Goal: Task Accomplishment & Management: Complete application form

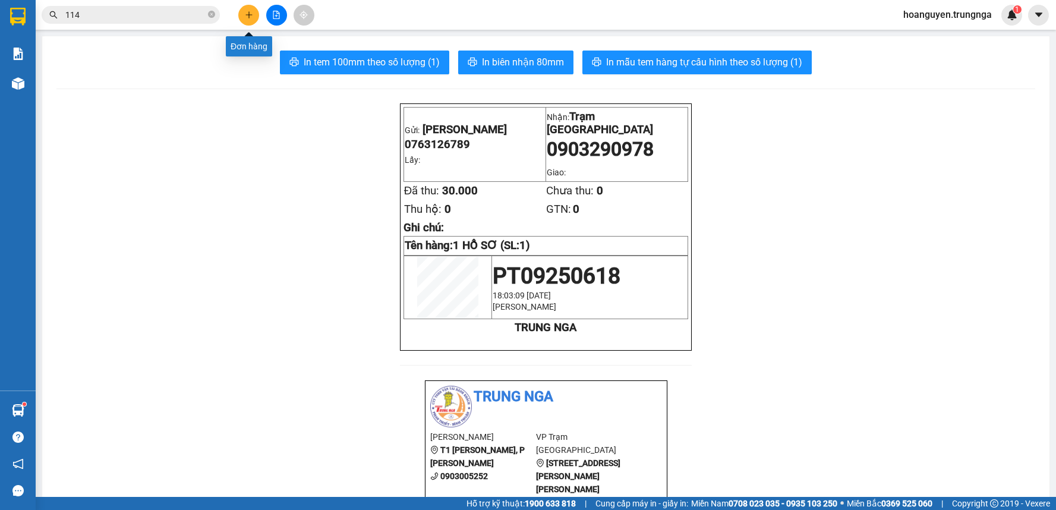
click at [250, 18] on icon "plus" at bounding box center [249, 15] width 8 height 8
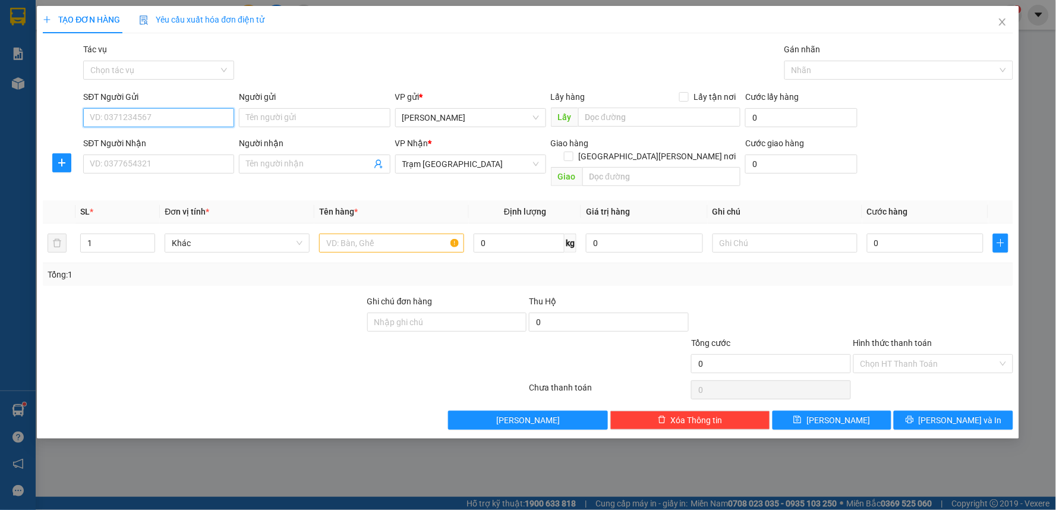
click at [189, 116] on input "SĐT Người Gửi" at bounding box center [158, 117] width 151 height 19
type input "0819626862"
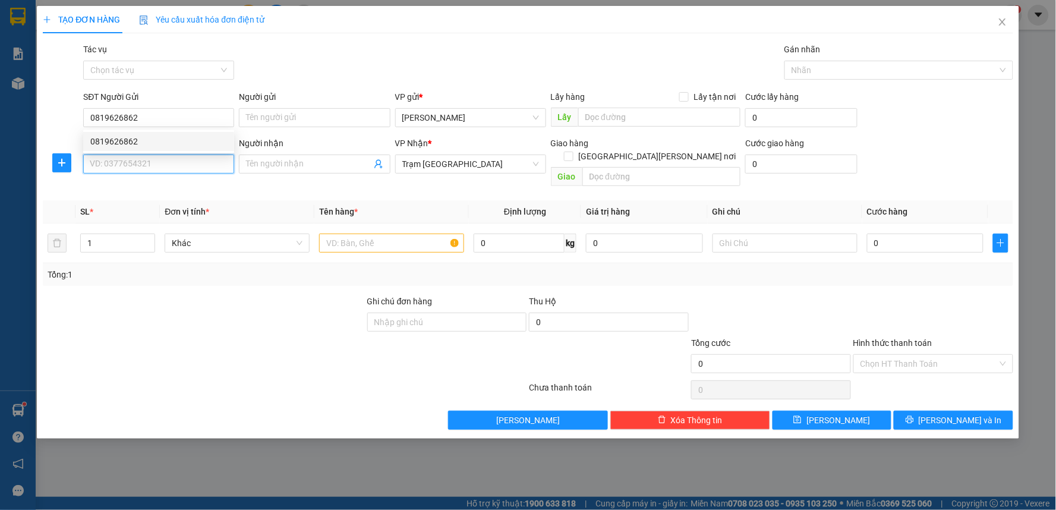
click at [168, 165] on input "SĐT Người Nhận" at bounding box center [158, 164] width 151 height 19
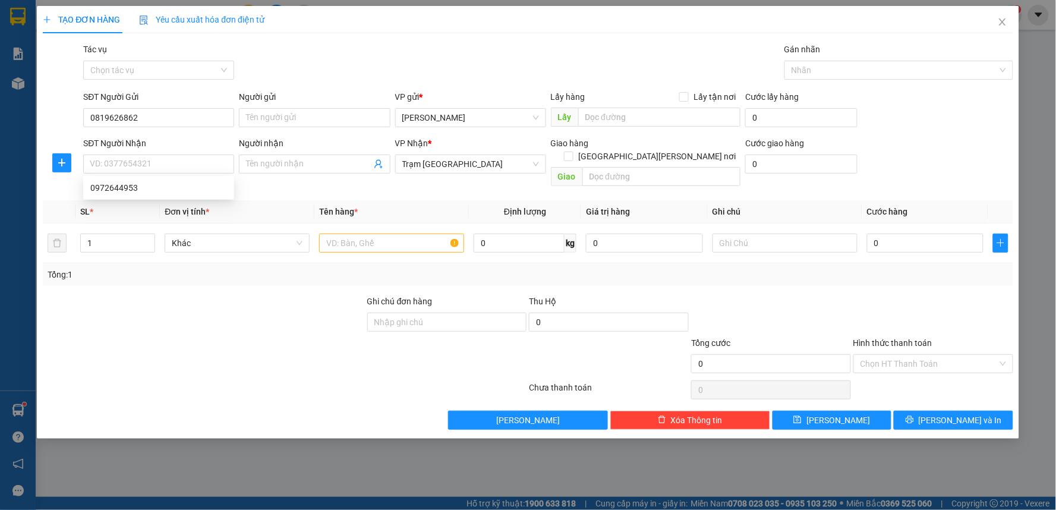
click at [165, 143] on div "SĐT Người Nhận" at bounding box center [158, 143] width 151 height 13
click at [165, 155] on input "SĐT Người Nhận" at bounding box center [158, 164] width 151 height 19
click at [171, 158] on input "SĐT Người Nhận" at bounding box center [158, 164] width 151 height 19
click at [151, 188] on div "0972644953" at bounding box center [158, 187] width 137 height 13
type input "0972644953"
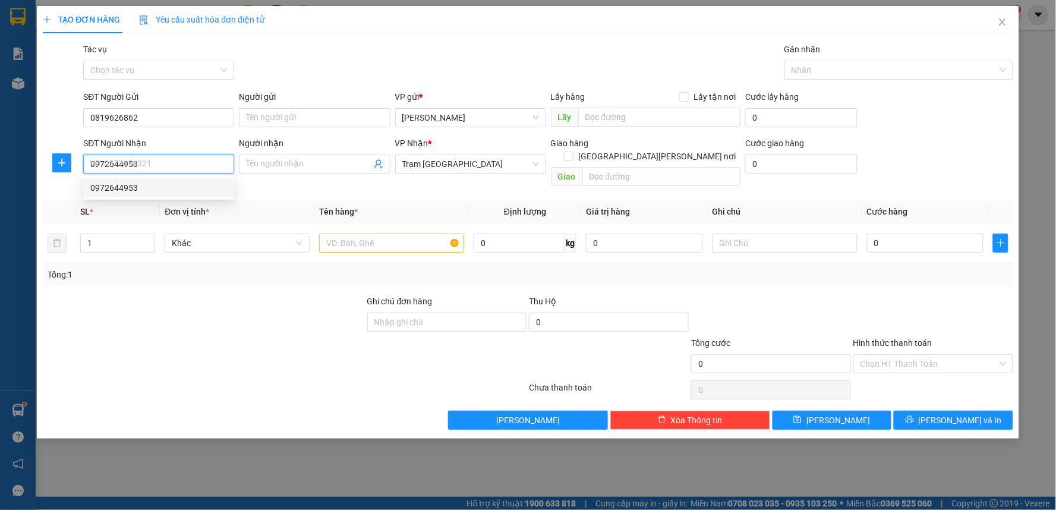
type input "30.000"
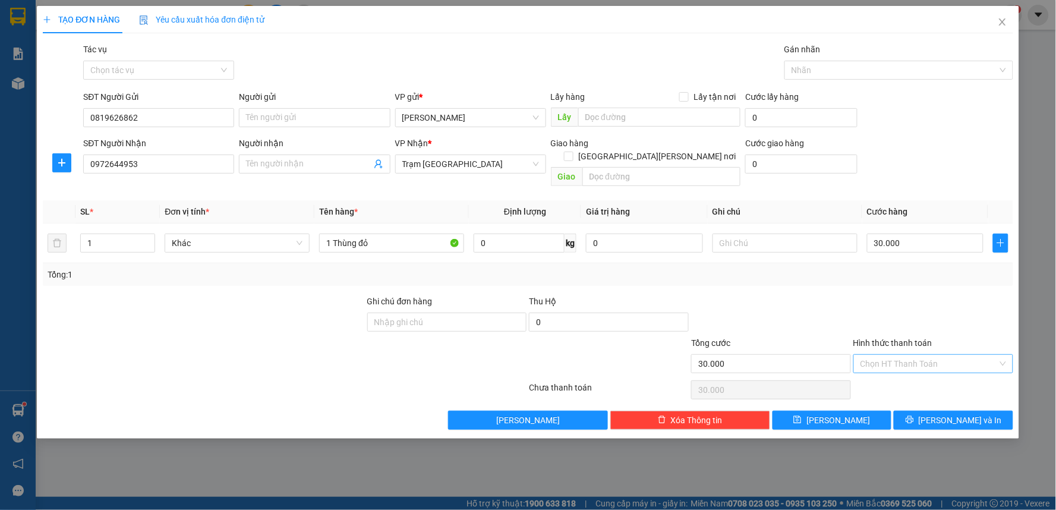
click at [881, 355] on input "Hình thức thanh toán" at bounding box center [929, 364] width 137 height 18
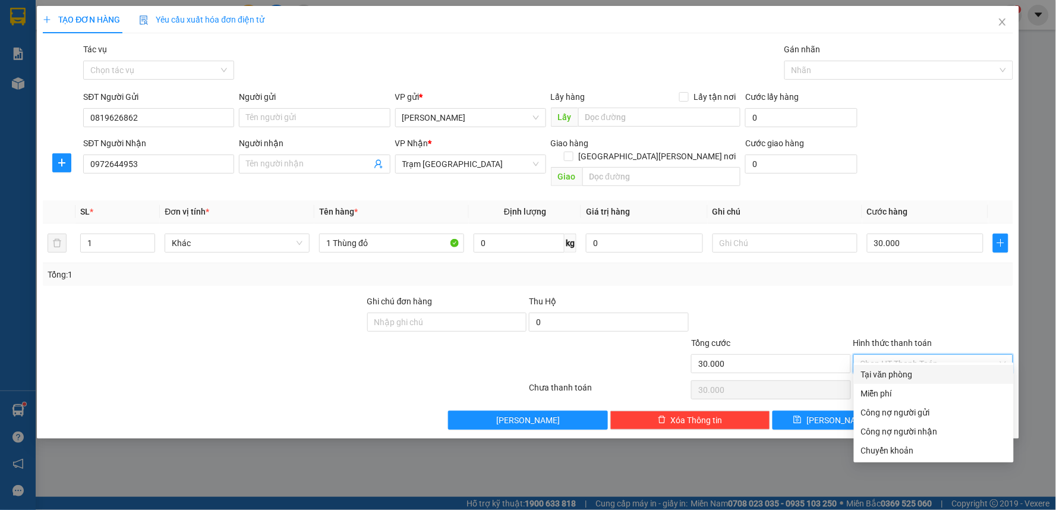
click at [877, 372] on div "Tại văn phòng" at bounding box center [934, 374] width 146 height 13
type input "0"
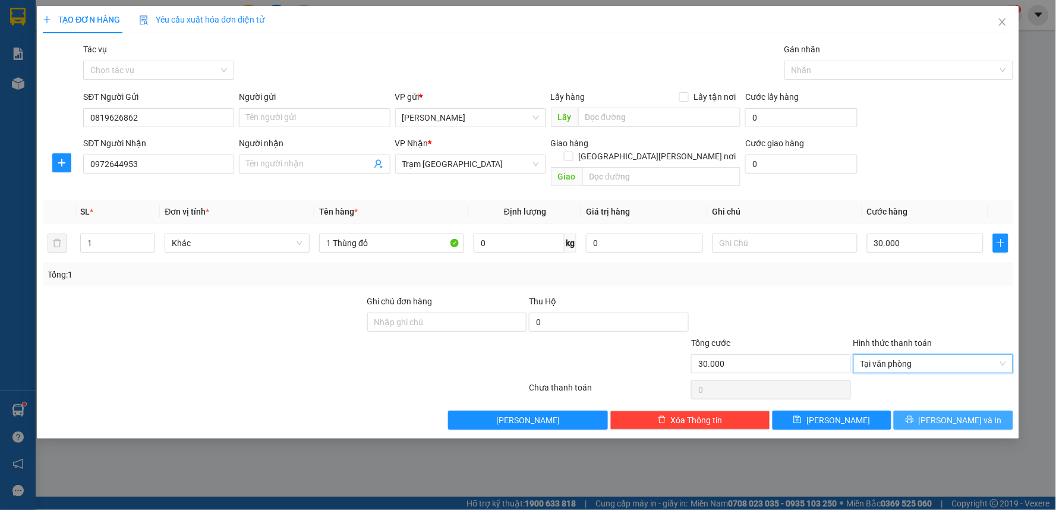
click at [948, 411] on button "[PERSON_NAME] và In" at bounding box center [953, 420] width 119 height 19
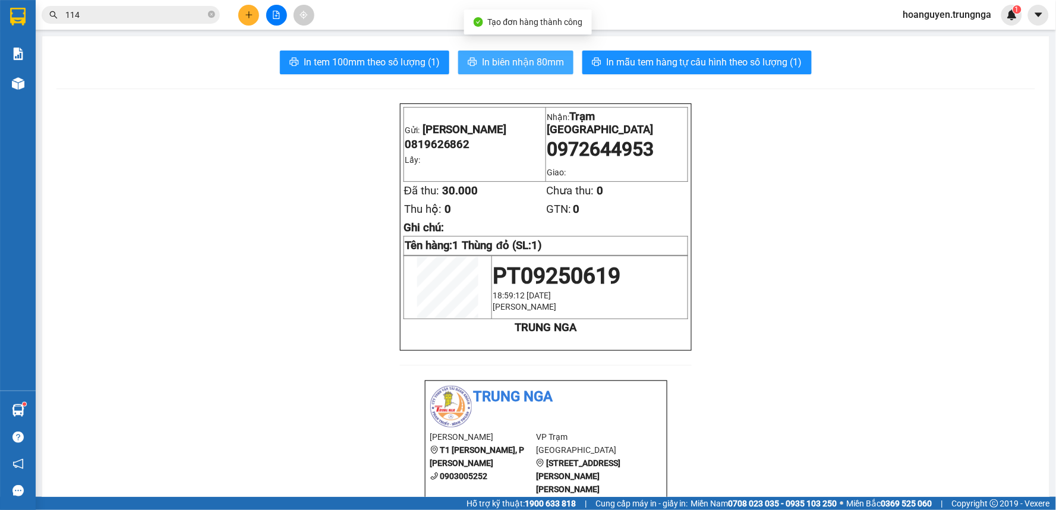
click at [500, 70] on button "In biên nhận 80mm" at bounding box center [515, 63] width 115 height 24
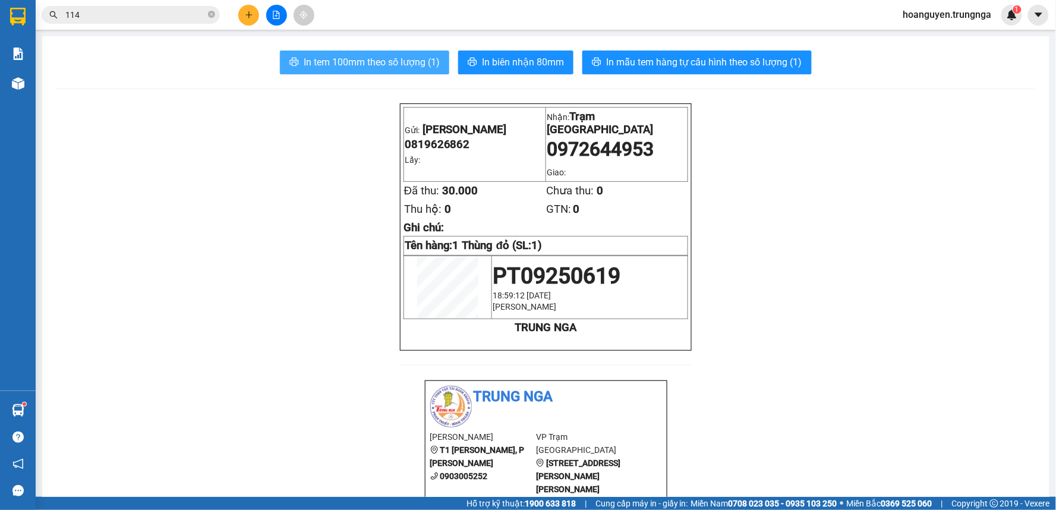
click at [336, 68] on span "In tem 100mm theo số lượng (1)" at bounding box center [372, 62] width 136 height 15
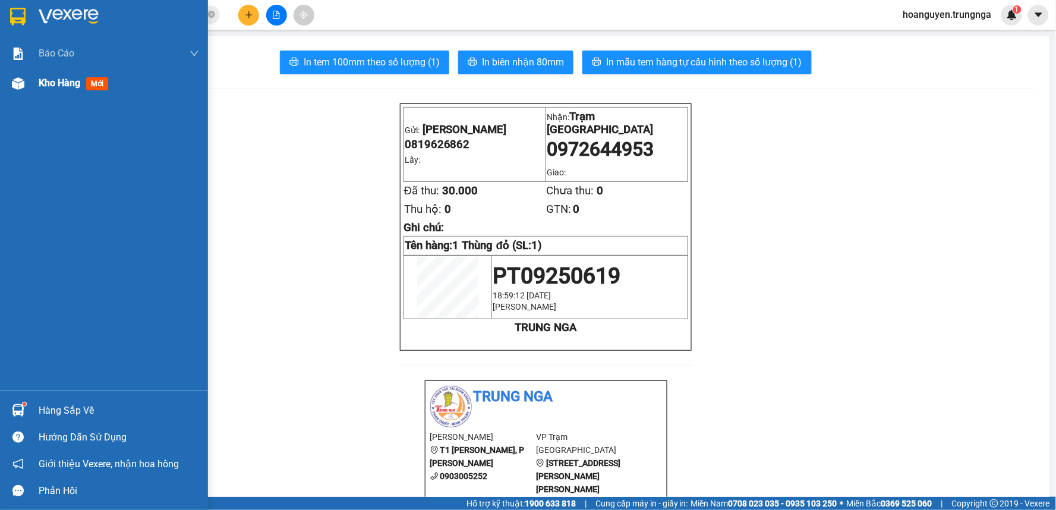
click at [22, 81] on img at bounding box center [18, 83] width 12 height 12
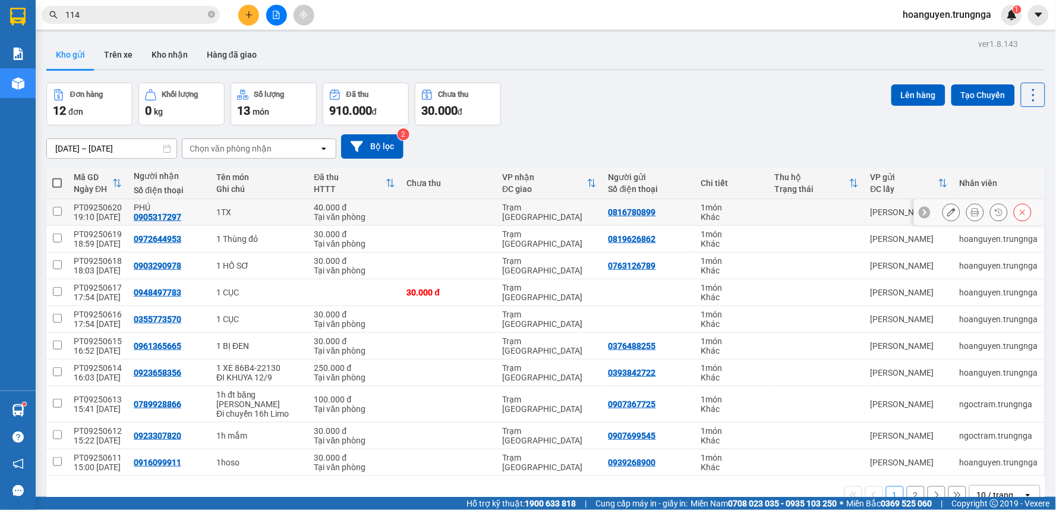
click at [971, 211] on icon at bounding box center [975, 212] width 8 height 8
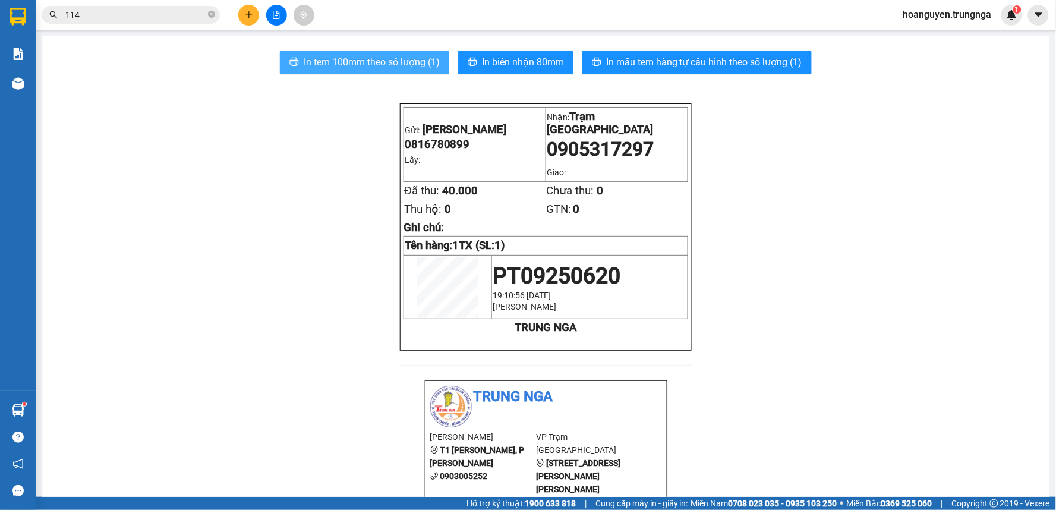
click at [402, 63] on span "In tem 100mm theo số lượng (1)" at bounding box center [372, 62] width 136 height 15
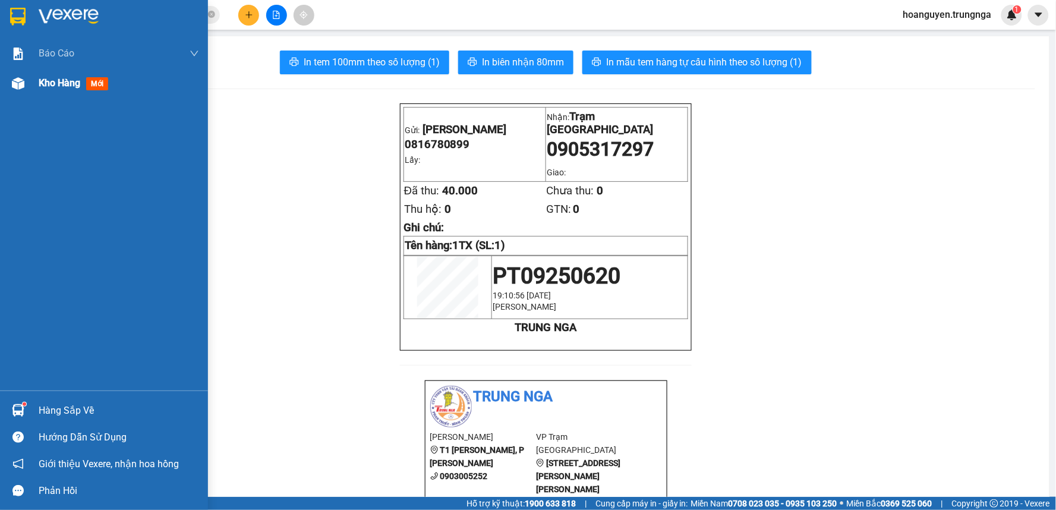
click at [8, 82] on div at bounding box center [18, 83] width 21 height 21
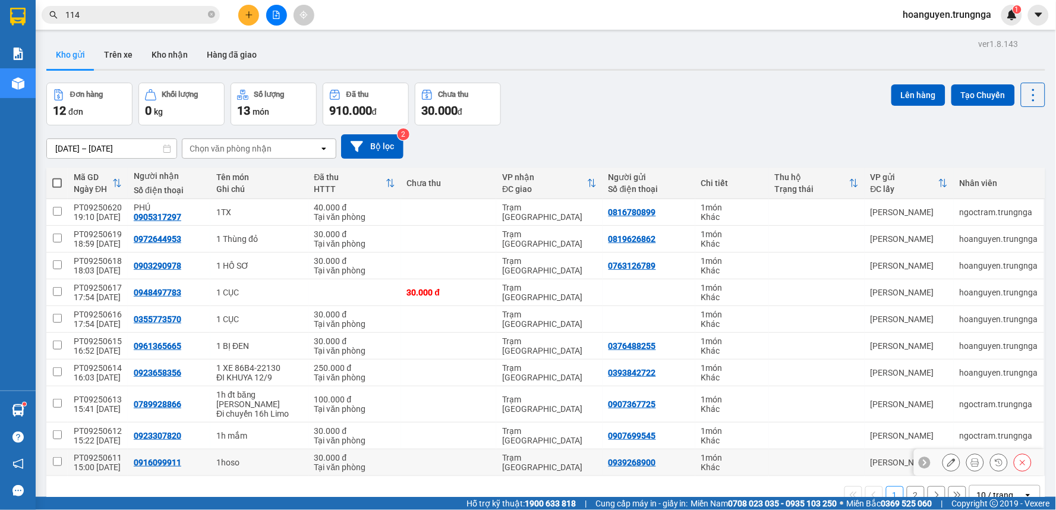
scroll to position [55, 0]
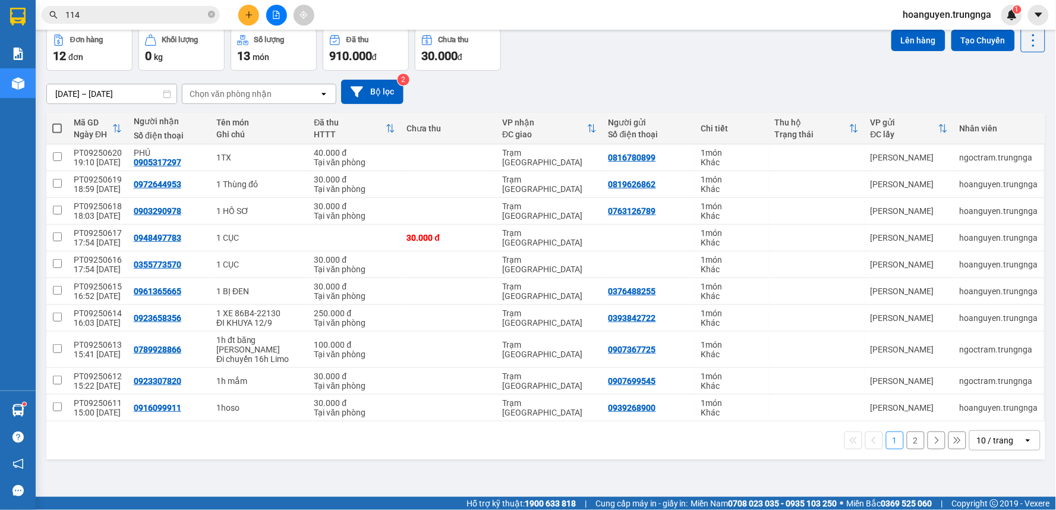
click at [1003, 436] on div "10 / trang" at bounding box center [995, 440] width 37 height 12
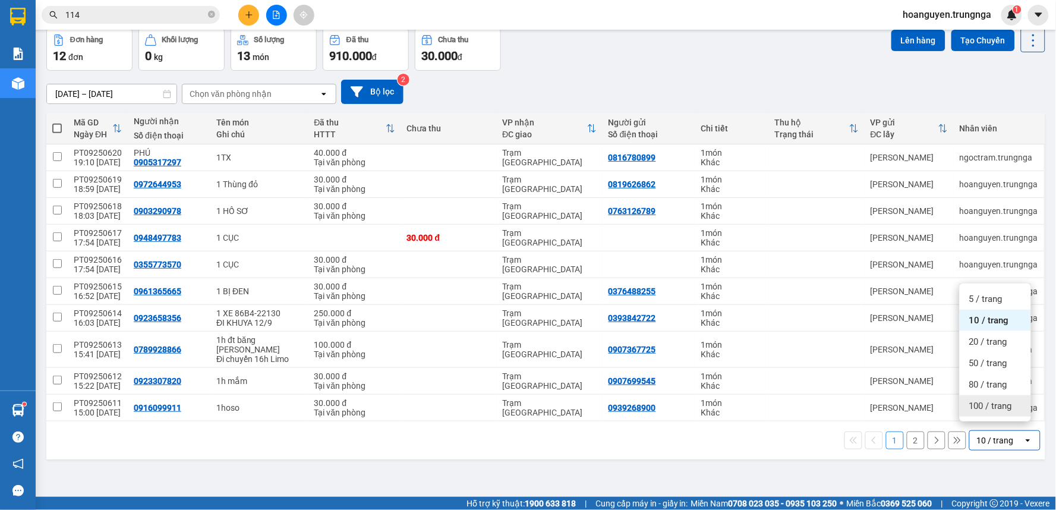
click at [967, 411] on div "100 / trang" at bounding box center [995, 405] width 71 height 21
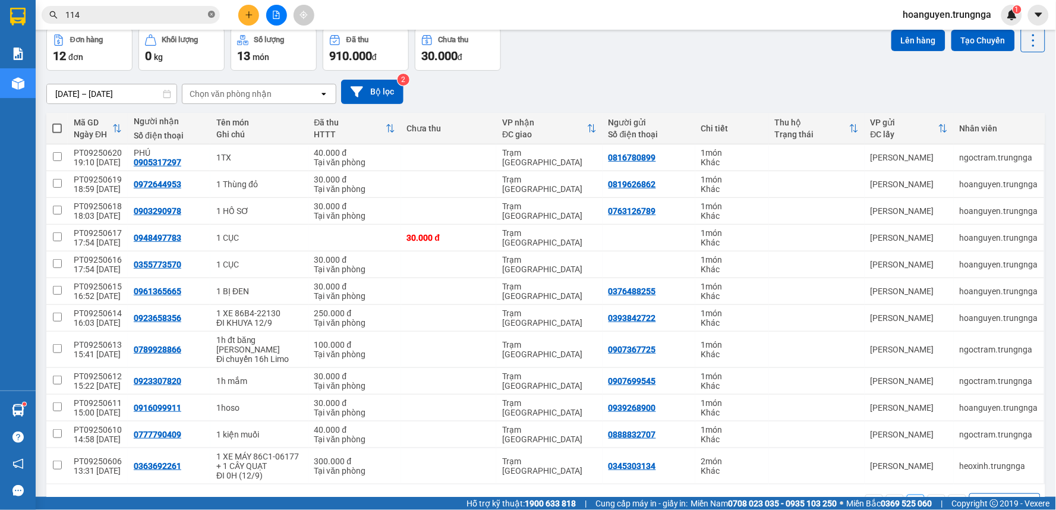
click at [209, 14] on icon "close-circle" at bounding box center [211, 14] width 7 height 7
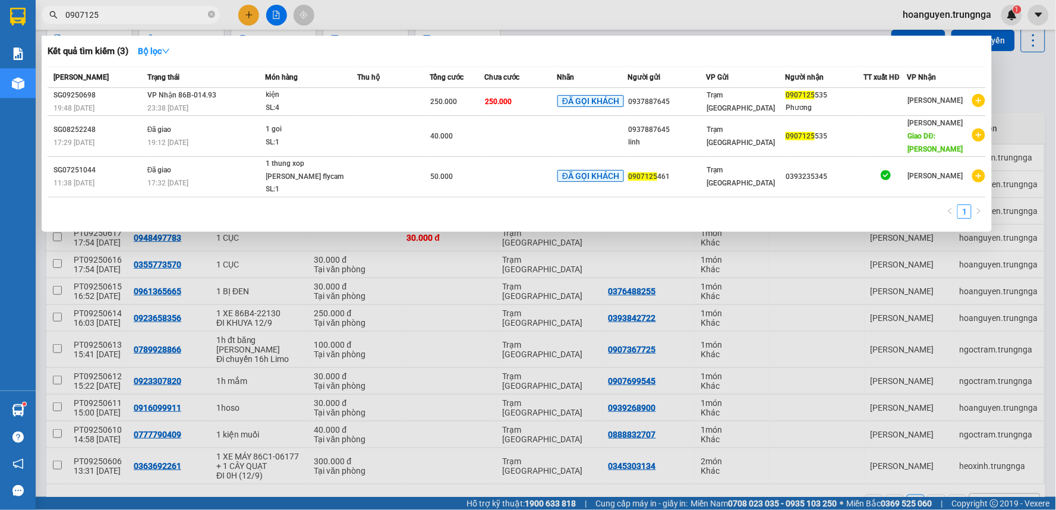
type input "0907125"
click at [242, 16] on div at bounding box center [528, 255] width 1056 height 510
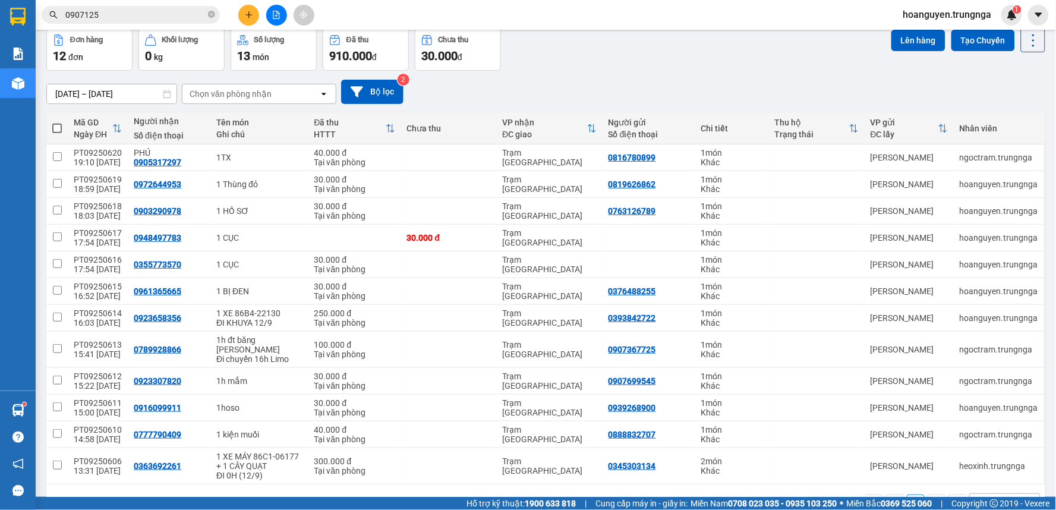
click at [242, 20] on button at bounding box center [248, 15] width 21 height 21
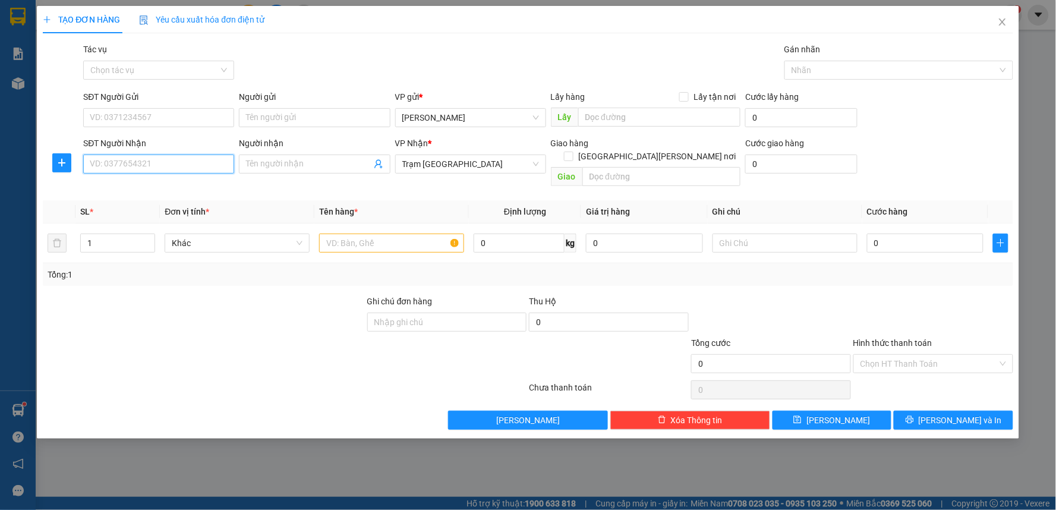
click at [166, 168] on input "SĐT Người Nhận" at bounding box center [158, 164] width 151 height 19
click at [1006, 20] on icon "close" at bounding box center [1003, 22] width 10 height 10
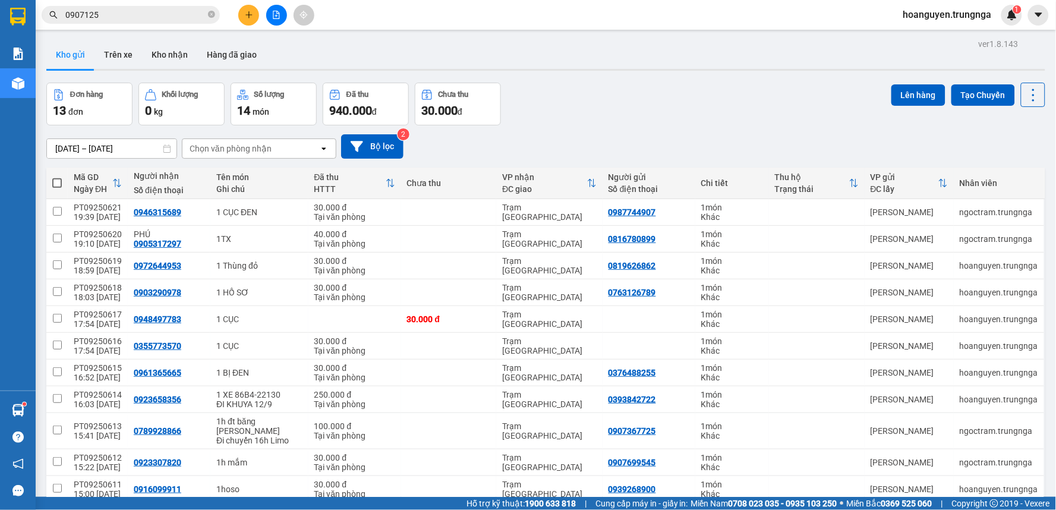
click at [245, 12] on icon "plus" at bounding box center [249, 15] width 8 height 8
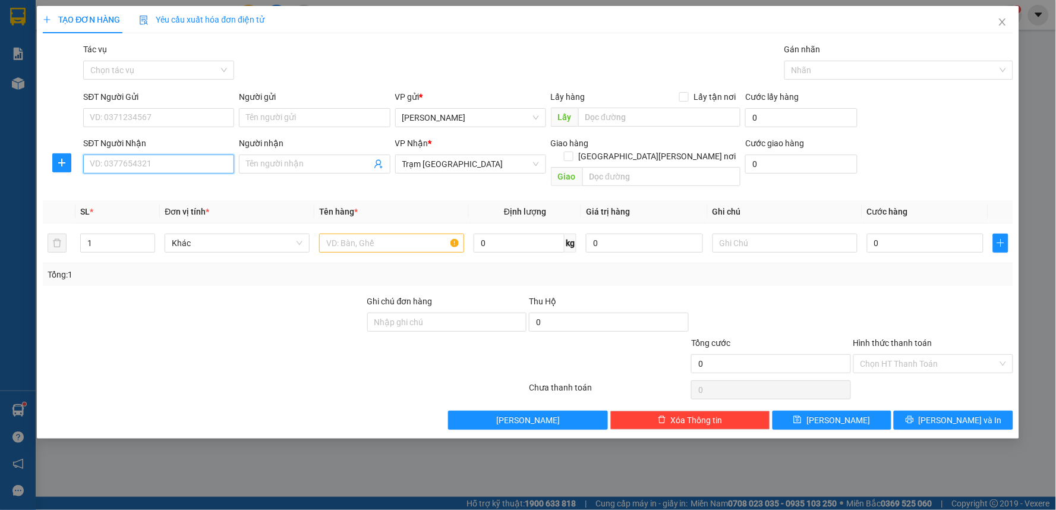
click at [189, 156] on input "SĐT Người Nhận" at bounding box center [158, 164] width 151 height 19
type input "0902552629"
click at [189, 115] on input "SĐT Người Gửi" at bounding box center [158, 117] width 151 height 19
click at [343, 234] on input "text" at bounding box center [391, 243] width 145 height 19
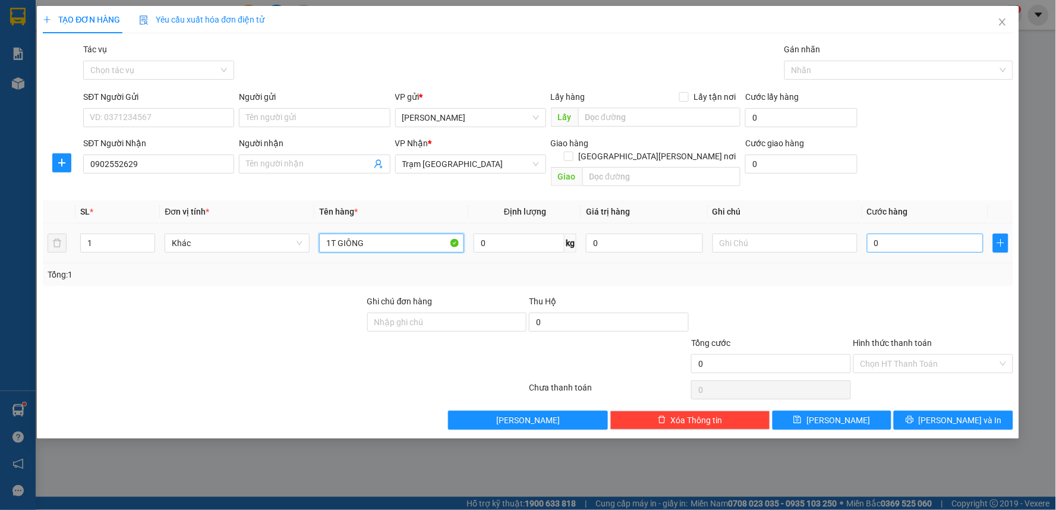
type input "1T GIÔNG"
click at [907, 234] on input "0" at bounding box center [925, 243] width 117 height 19
type input "4"
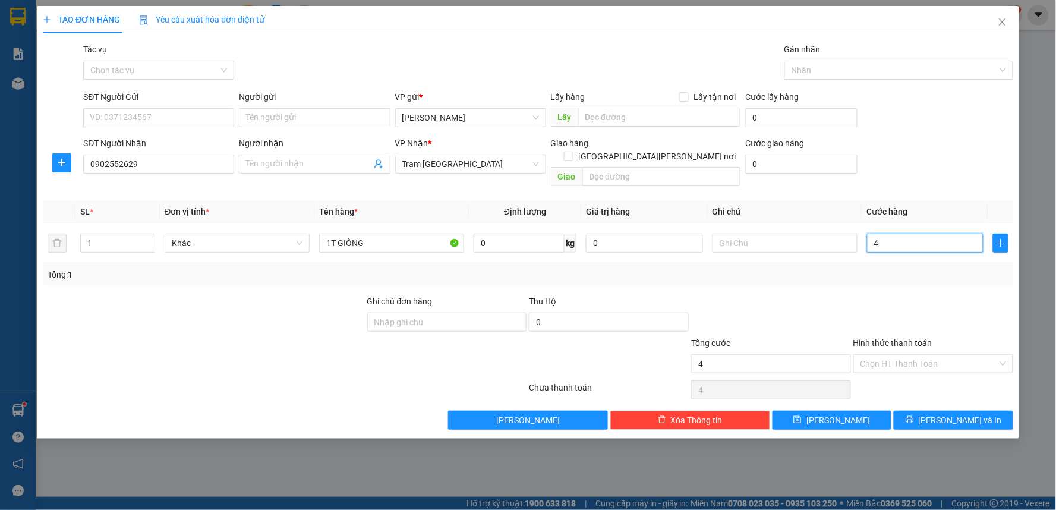
type input "40"
type input "400"
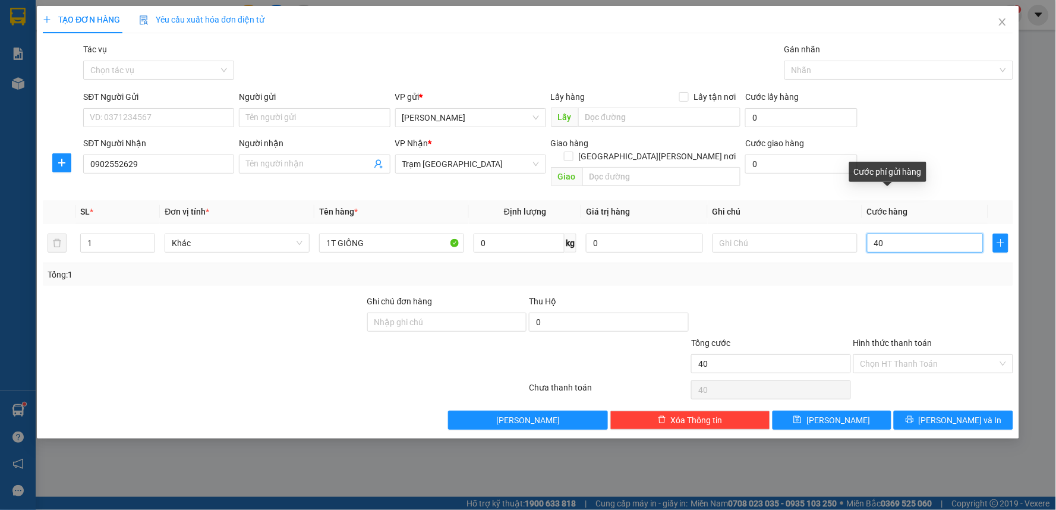
type input "400"
type input "4.000"
type input "40.000"
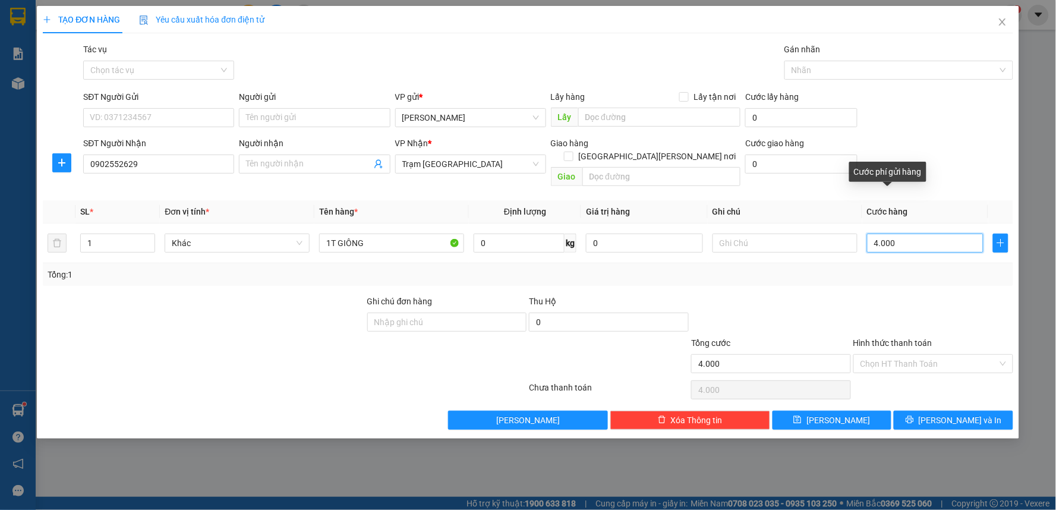
type input "40.000"
click at [918, 411] on button "[PERSON_NAME] và In" at bounding box center [953, 420] width 119 height 19
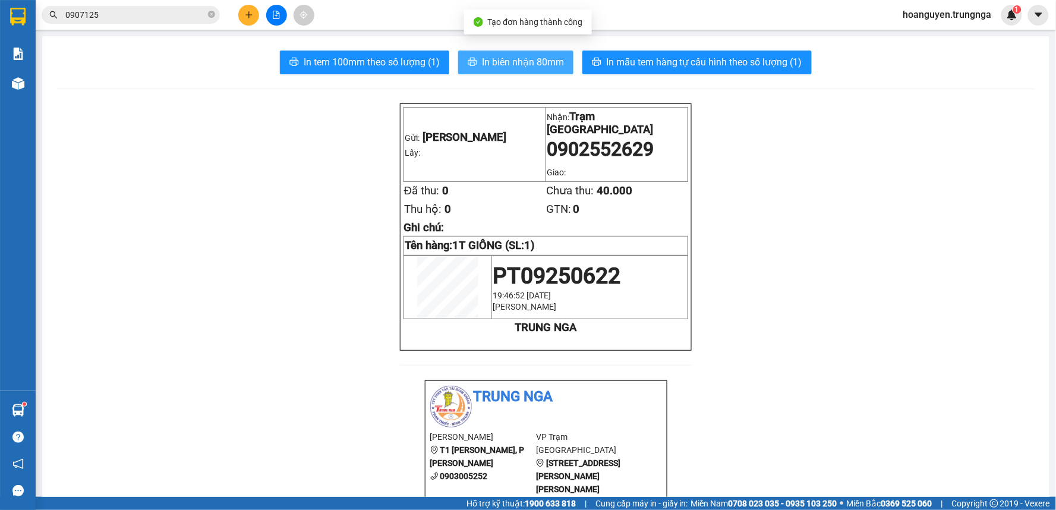
click at [543, 68] on span "In biên nhận 80mm" at bounding box center [523, 62] width 82 height 15
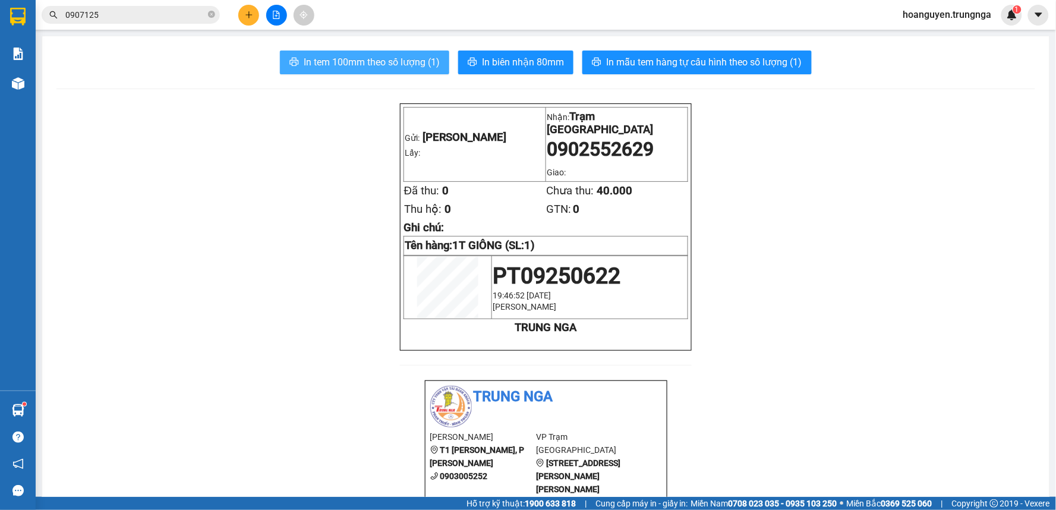
click at [412, 73] on button "In tem 100mm theo số lượng (1)" at bounding box center [364, 63] width 169 height 24
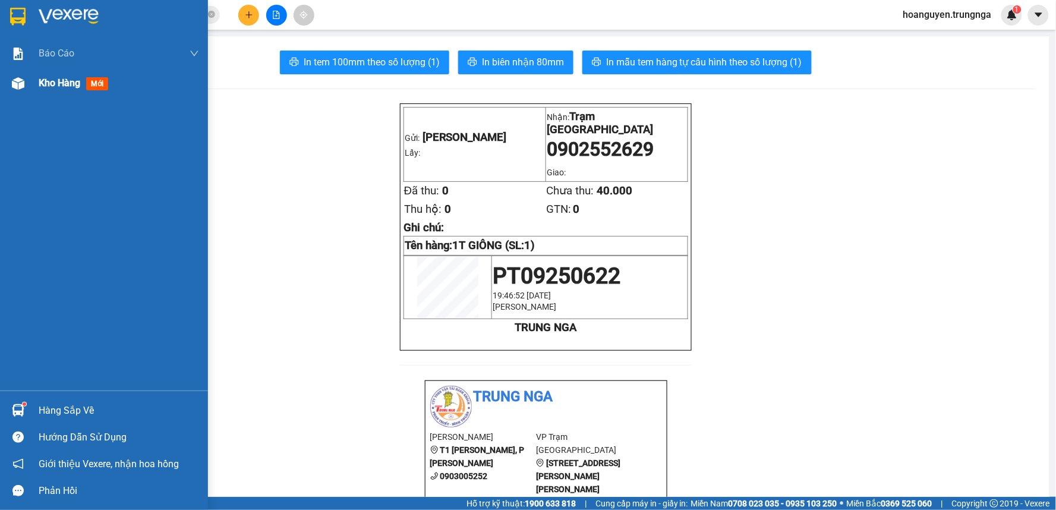
drag, startPoint x: 21, startPoint y: 87, endPoint x: 37, endPoint y: 95, distance: 17.8
click at [21, 87] on img at bounding box center [18, 83] width 12 height 12
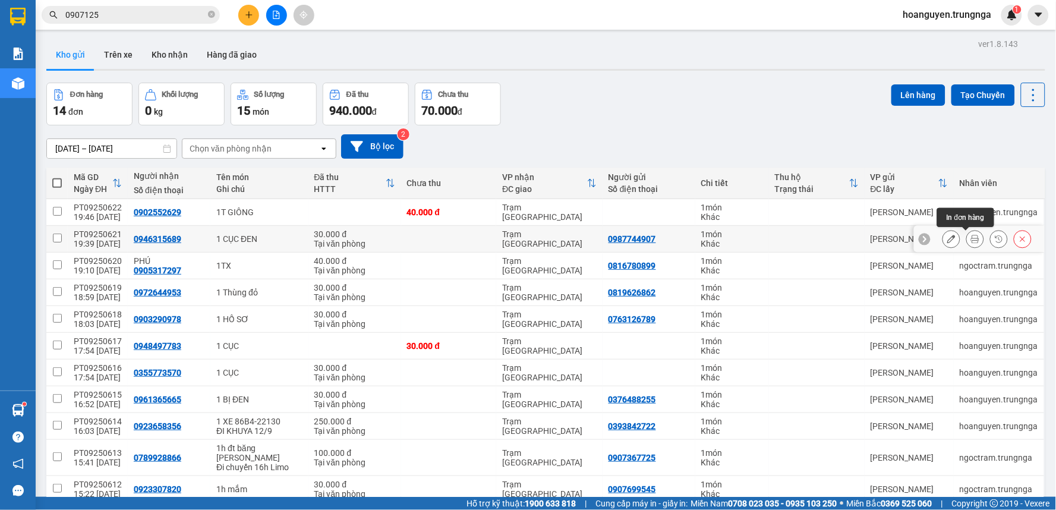
click at [971, 241] on icon at bounding box center [975, 239] width 8 height 8
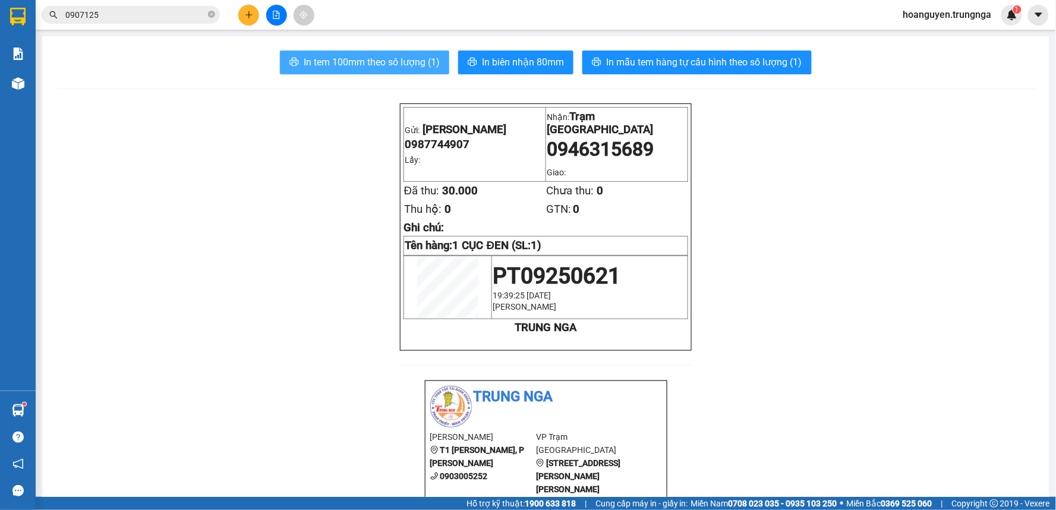
click at [397, 65] on span "In tem 100mm theo số lượng (1)" at bounding box center [372, 62] width 136 height 15
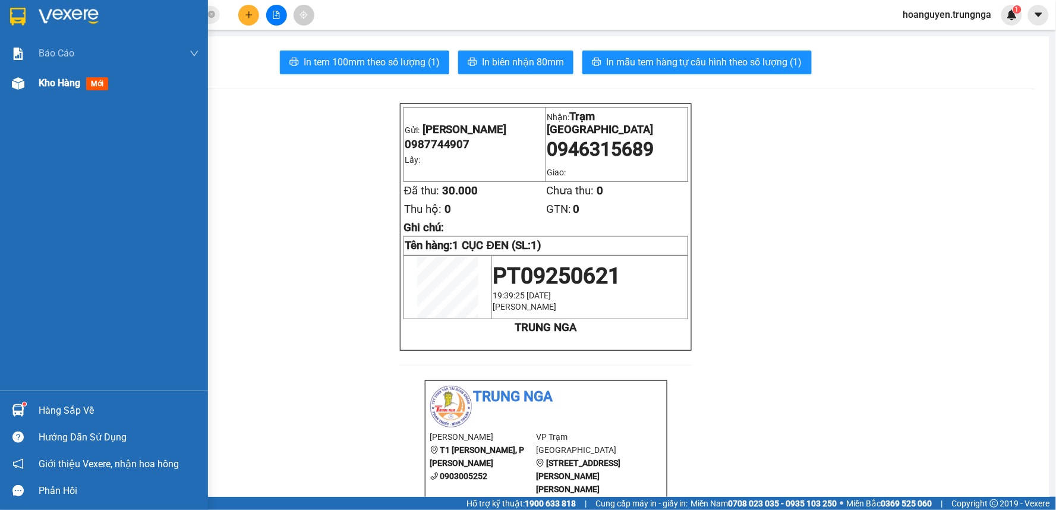
click at [17, 77] on img at bounding box center [18, 83] width 12 height 12
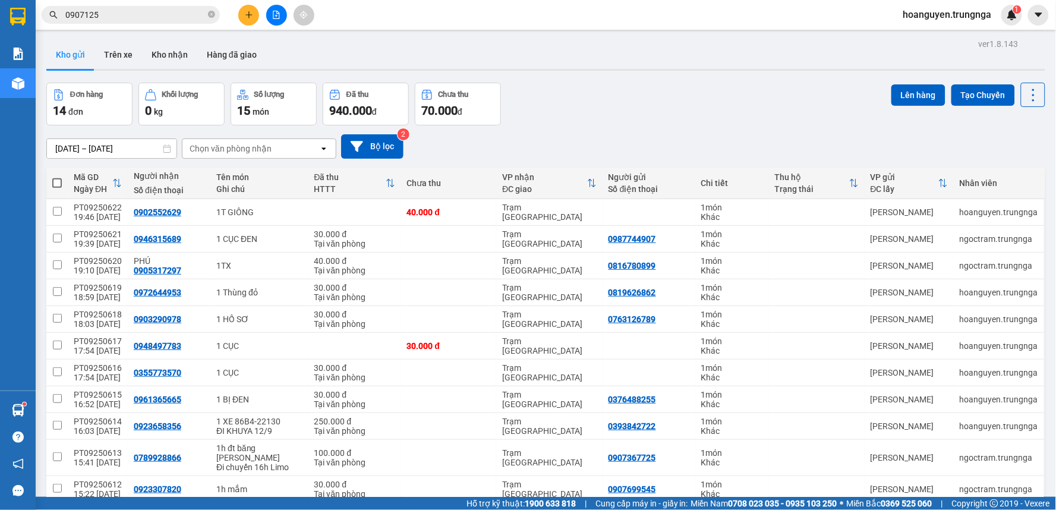
click at [597, 93] on div "Đơn hàng 14 đơn [PERSON_NAME] 0 kg Số [PERSON_NAME] 15 món Đã thu 940.000 [PERS…" at bounding box center [545, 104] width 999 height 43
click at [247, 3] on div "Kết quả [PERSON_NAME] ( 3 ) Bộ lọc Mã ĐH Trạng thái Món hàng Thu hộ Tổng [PERSO…" at bounding box center [528, 15] width 1056 height 30
click at [248, 14] on icon "plus" at bounding box center [248, 14] width 7 height 1
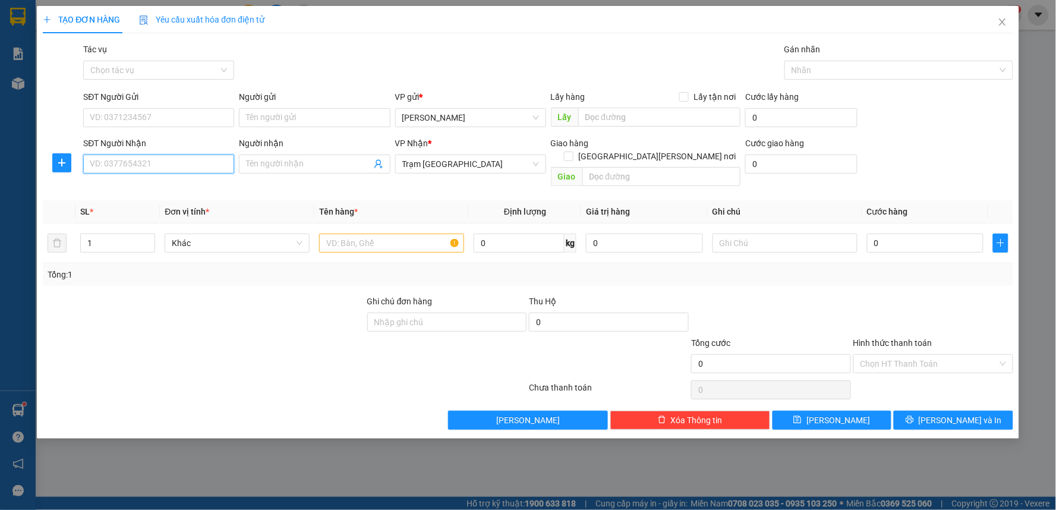
click at [198, 159] on input "SĐT Người Nhận" at bounding box center [158, 164] width 151 height 19
click at [186, 188] on div "0852915208" at bounding box center [158, 187] width 137 height 13
type input "0852915208"
type input "30.000"
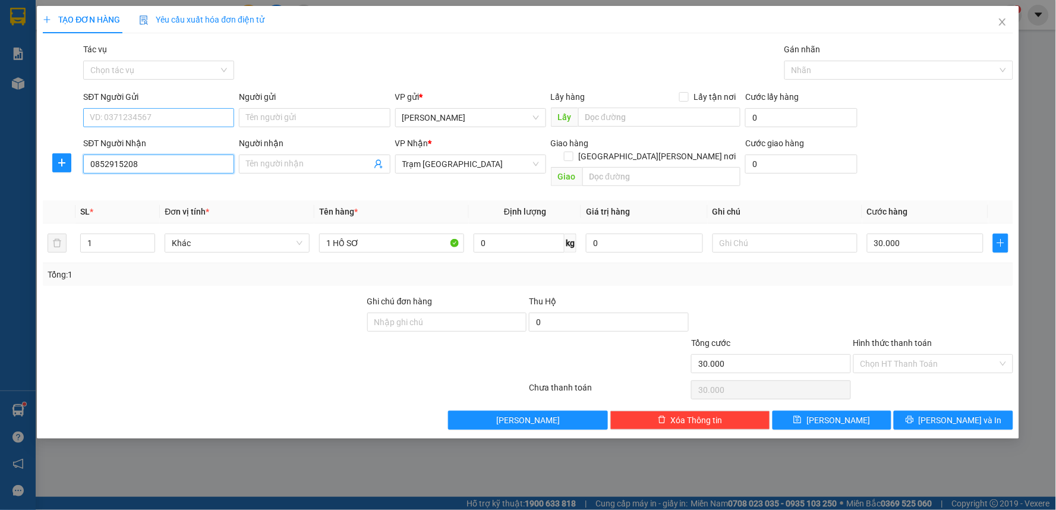
type input "0852915208"
click at [189, 116] on input "SĐT Người Gửi" at bounding box center [158, 117] width 151 height 19
click at [181, 140] on div "0913504912" at bounding box center [158, 141] width 137 height 13
type input "0913504912"
click at [887, 355] on input "Hình thức thanh toán" at bounding box center [929, 364] width 137 height 18
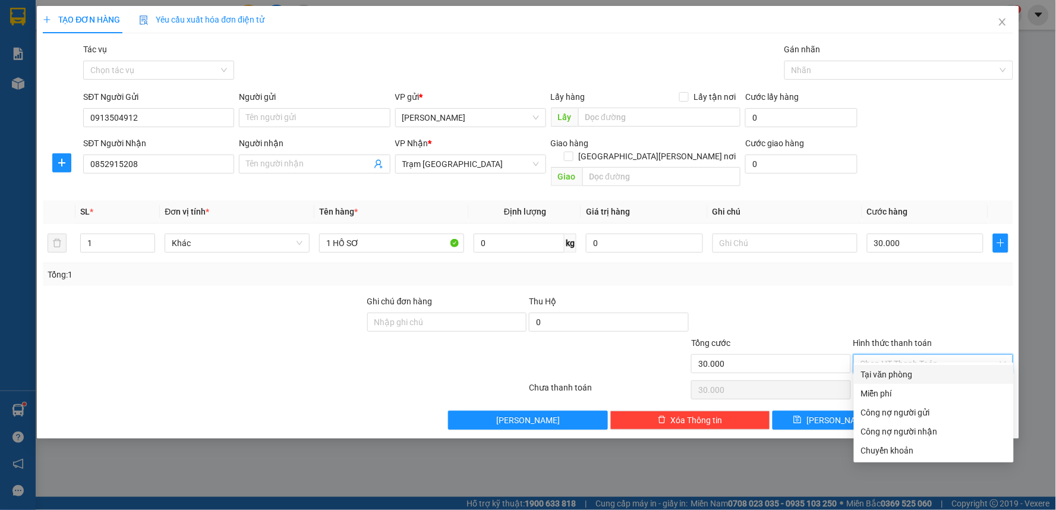
click at [880, 377] on div "Tại văn phòng" at bounding box center [934, 374] width 146 height 13
type input "0"
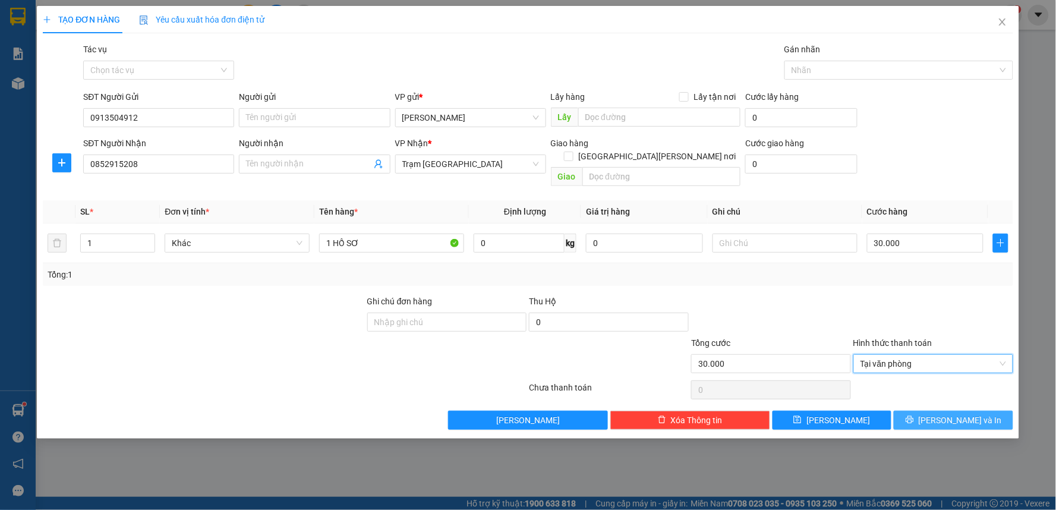
click at [981, 411] on button "[PERSON_NAME] và In" at bounding box center [953, 420] width 119 height 19
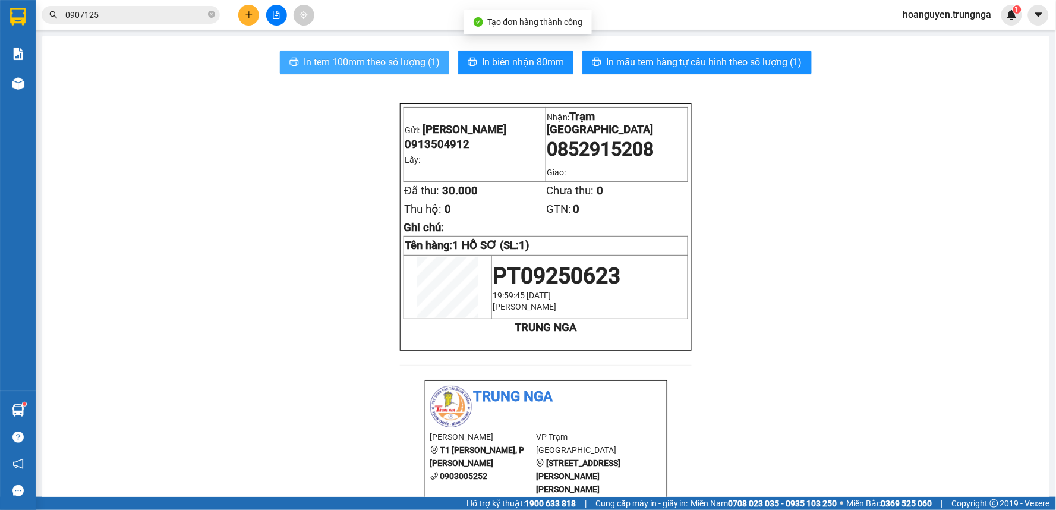
click at [420, 62] on span "In tem 100mm theo số lượng (1)" at bounding box center [372, 62] width 136 height 15
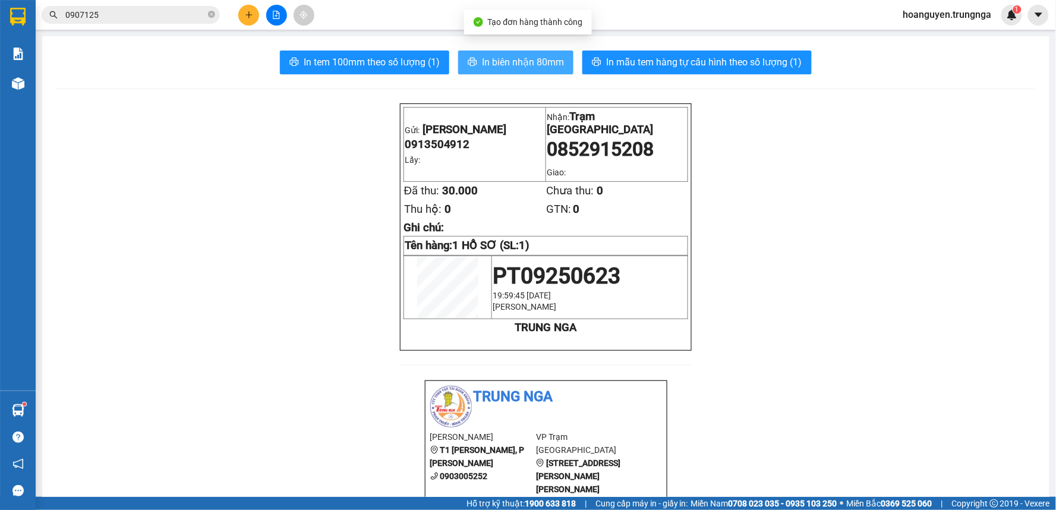
click at [506, 53] on button "In biên nhận 80mm" at bounding box center [515, 63] width 115 height 24
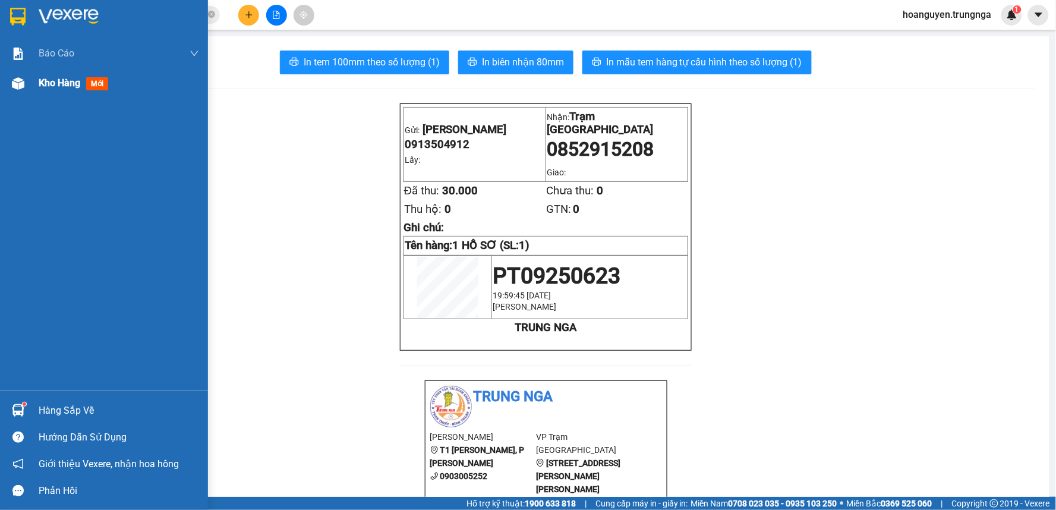
click at [21, 89] on img at bounding box center [18, 83] width 12 height 12
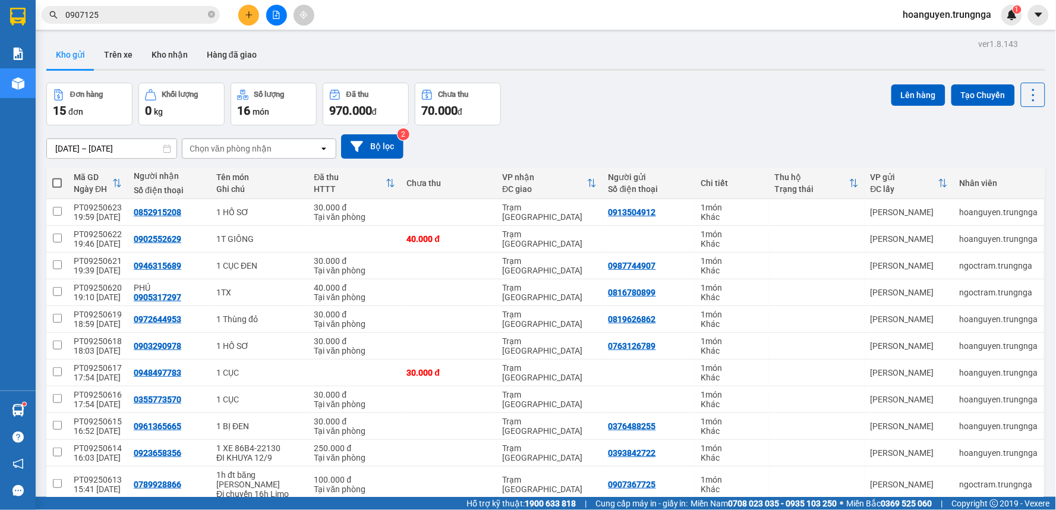
click at [733, 74] on div "ver 1.8.143 Kho gửi Trên xe [PERSON_NAME] Hàng đã [PERSON_NAME] hàng 15 đơn [PE…" at bounding box center [546, 349] width 1008 height 626
